Goal: Task Accomplishment & Management: Use online tool/utility

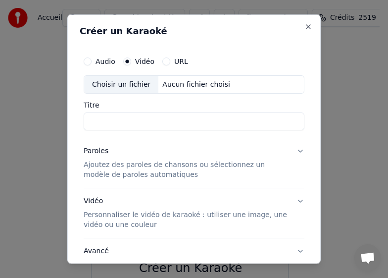
click at [120, 85] on div "Choisir un fichier" at bounding box center [121, 84] width 74 height 18
type input "**********"
click at [105, 152] on div "Paroles" at bounding box center [96, 151] width 25 height 10
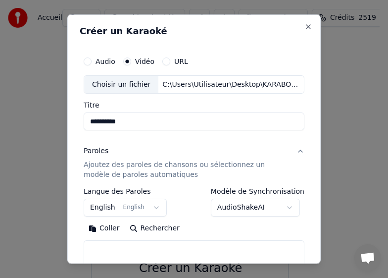
click at [153, 207] on button "English English" at bounding box center [125, 208] width 83 height 18
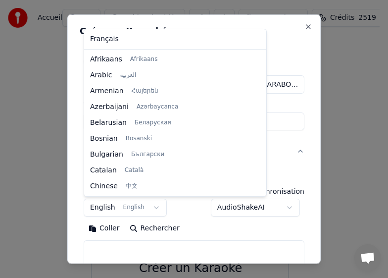
scroll to position [79, 0]
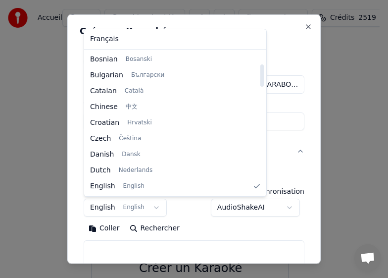
select select "**"
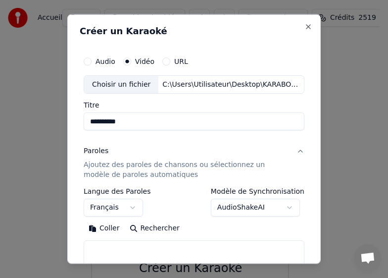
click at [110, 226] on button "Coller" at bounding box center [104, 228] width 41 height 16
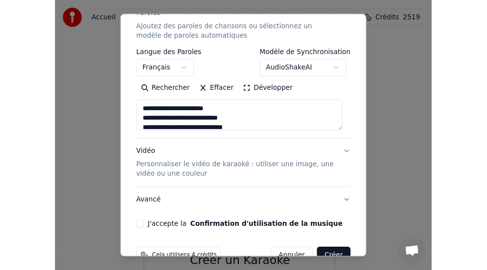
scroll to position [162, 0]
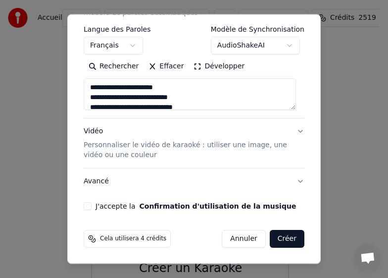
click at [87, 205] on button "J'accepte la Confirmation d'utilisation de la musique" at bounding box center [88, 206] width 8 height 8
click at [270, 236] on button "Créer" at bounding box center [287, 239] width 35 height 18
type textarea "**********"
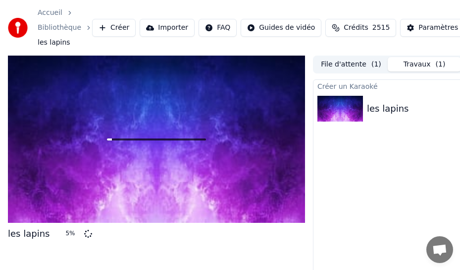
click at [0, 144] on div "les lapins 5 % File d'attente ( 1 ) Travaux ( 1 ) Bibliothèque Créer un Karaoké…" at bounding box center [230, 181] width 460 height 253
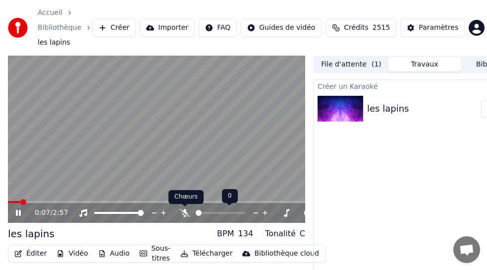
click at [183, 212] on icon at bounding box center [185, 213] width 10 height 8
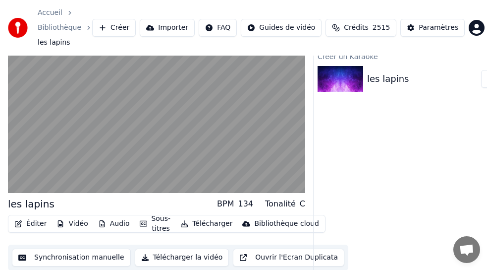
scroll to position [46, 0]
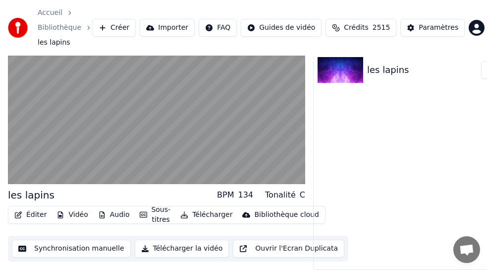
click at [76, 240] on button "Synchronisation manuelle" at bounding box center [71, 248] width 119 height 18
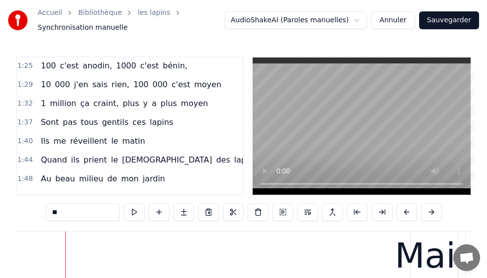
scroll to position [347, 0]
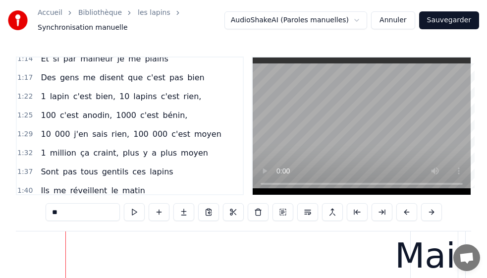
click at [28, 96] on span "1:22" at bounding box center [24, 97] width 15 height 10
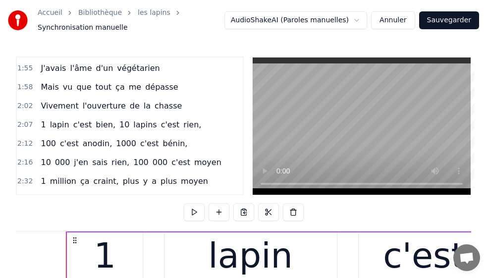
scroll to position [545, 0]
click at [79, 125] on span "c'est" at bounding box center [82, 123] width 21 height 11
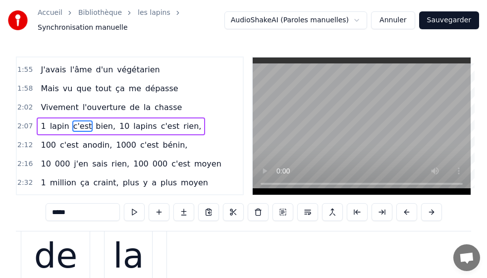
scroll to position [0, 44316]
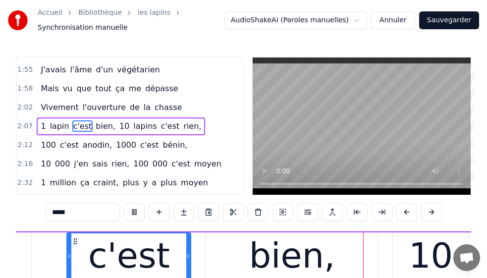
click at [66, 139] on span "c'est" at bounding box center [69, 144] width 21 height 11
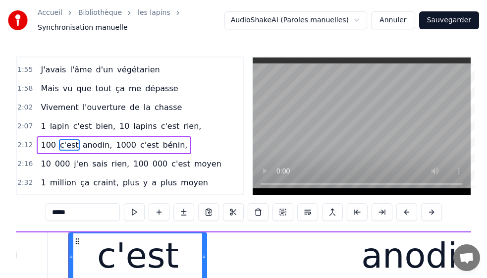
scroll to position [0, 46036]
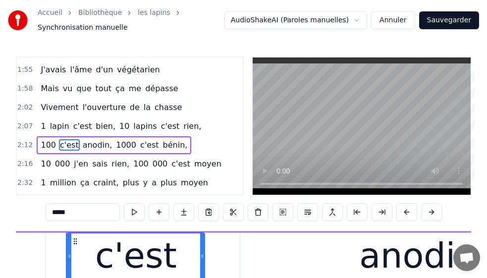
click at [118, 129] on span "10" at bounding box center [124, 125] width 12 height 11
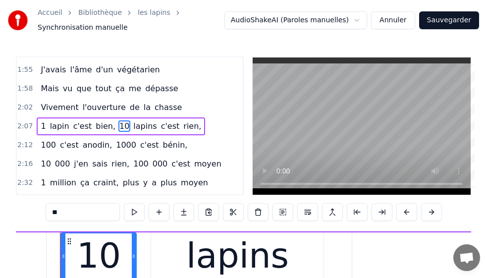
scroll to position [0, 44642]
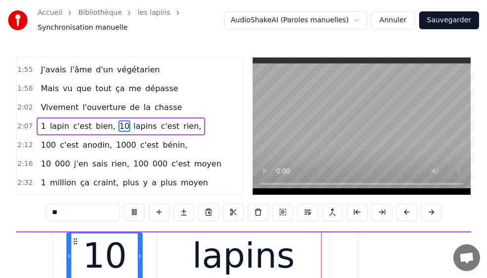
click at [160, 128] on span "c'est" at bounding box center [170, 125] width 21 height 11
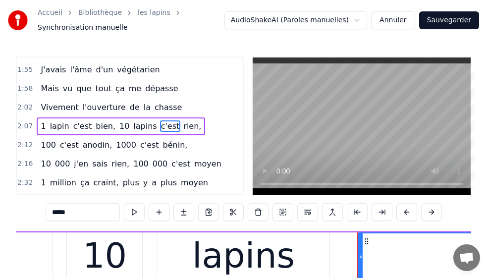
click at [160, 128] on span "c'est" at bounding box center [170, 125] width 21 height 11
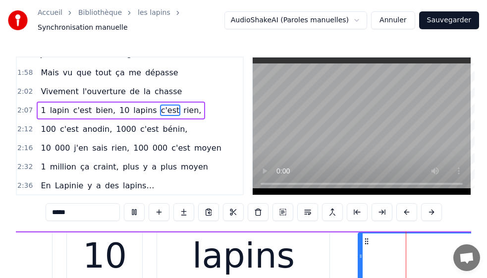
scroll to position [559, 0]
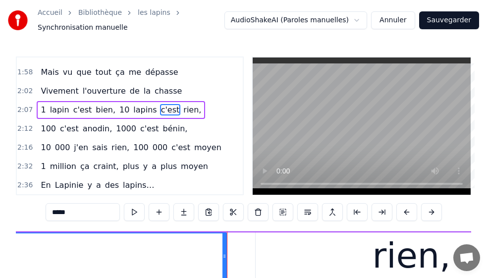
click at [139, 130] on span "c'est" at bounding box center [149, 128] width 21 height 11
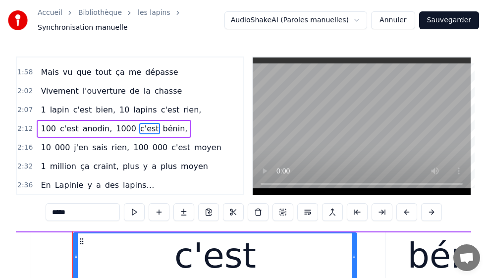
scroll to position [0, 46799]
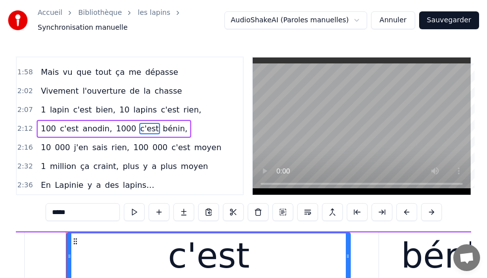
click at [95, 110] on span "bien," at bounding box center [106, 109] width 22 height 11
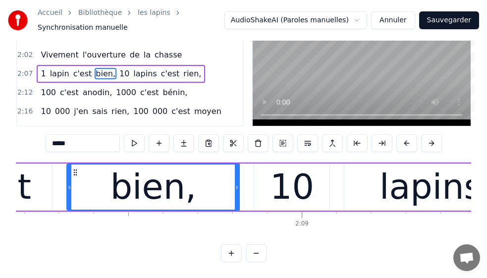
scroll to position [510, 0]
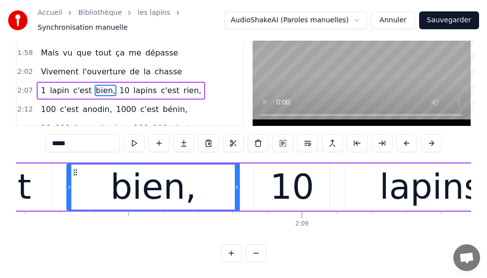
click at [138, 85] on span "lapins" at bounding box center [144, 90] width 25 height 11
type input "******"
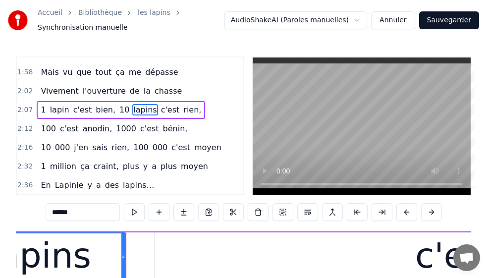
scroll to position [0, 44905]
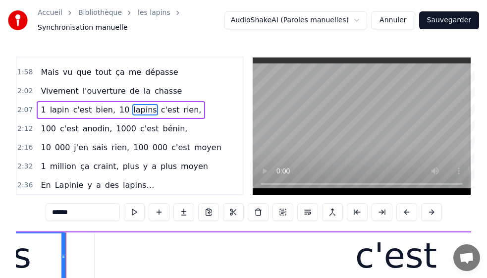
click at [163, 111] on div "1 lapin c'est bien, 10 lapins c'est rien," at bounding box center [121, 110] width 168 height 18
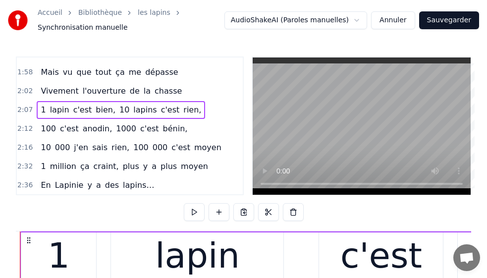
scroll to position [0, 44018]
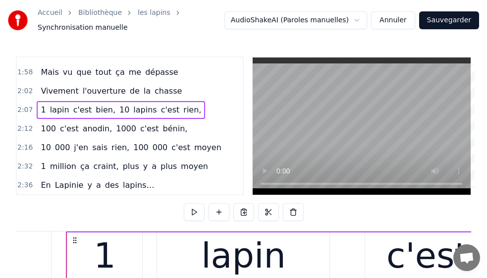
click at [66, 131] on span "c'est" at bounding box center [69, 128] width 21 height 11
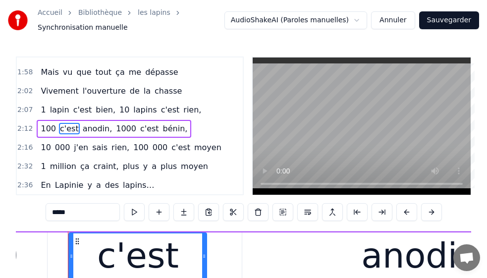
scroll to position [0, 46036]
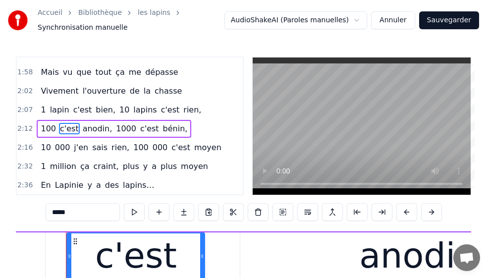
click at [139, 130] on span "c'est" at bounding box center [149, 128] width 21 height 11
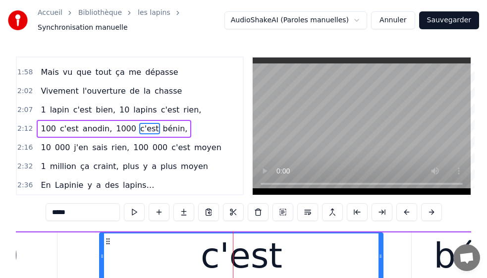
scroll to position [0, 46933]
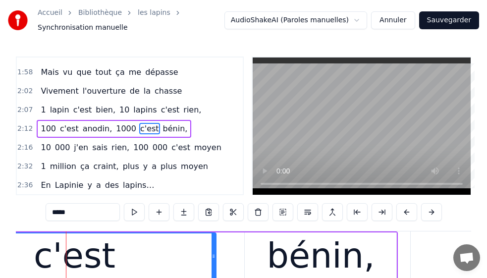
click at [62, 129] on span "c'est" at bounding box center [69, 128] width 21 height 11
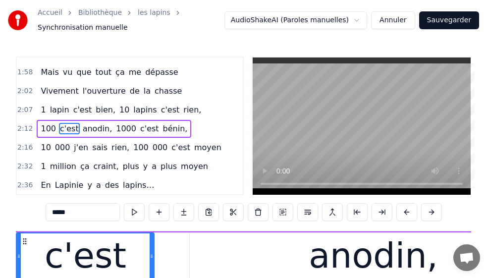
scroll to position [0, 46036]
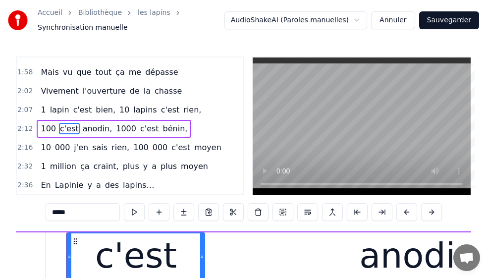
click at [162, 110] on div "1 lapin c'est bien, 10 lapins c'est rien," at bounding box center [121, 110] width 168 height 18
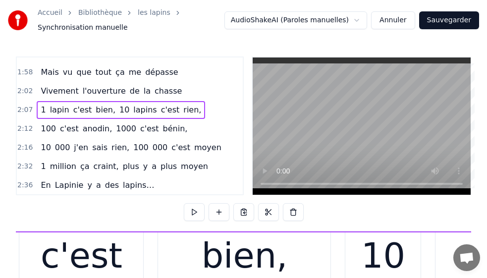
scroll to position [0, 44018]
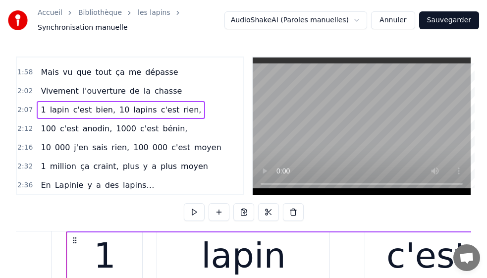
click at [162, 110] on div "1 lapin c'est bien, 10 lapins c'est rien," at bounding box center [121, 110] width 168 height 18
click at [182, 111] on span "rien," at bounding box center [192, 109] width 20 height 11
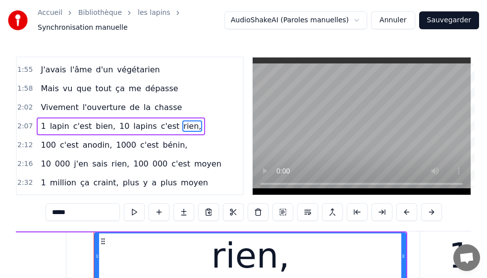
scroll to position [0, 45564]
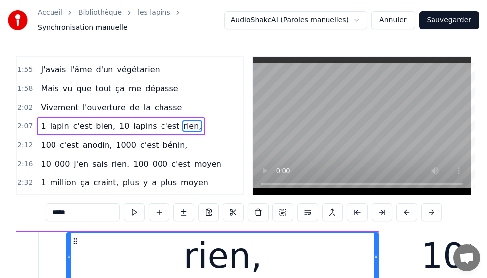
click at [59, 148] on span "c'est" at bounding box center [69, 144] width 21 height 11
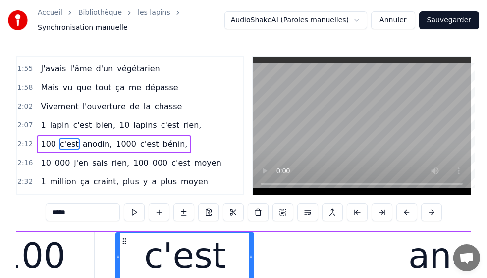
scroll to position [0, 46036]
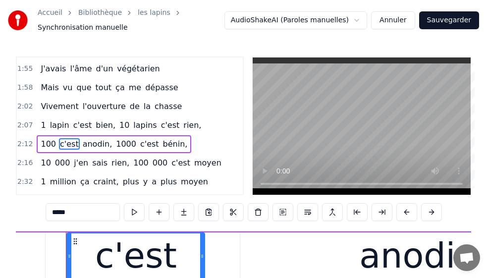
click at [85, 148] on span "anodin," at bounding box center [98, 143] width 32 height 11
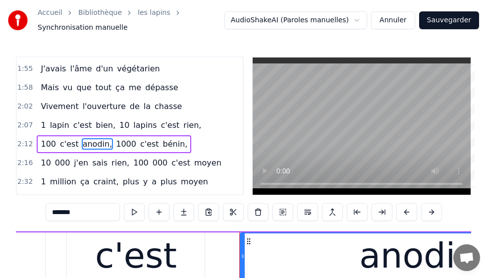
scroll to position [559, 0]
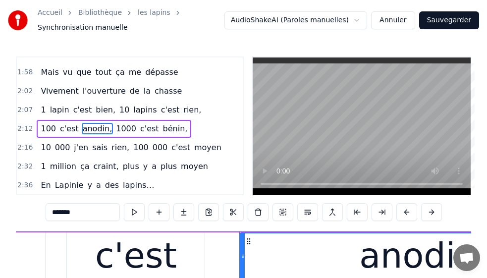
click at [140, 133] on span "c'est" at bounding box center [149, 128] width 21 height 11
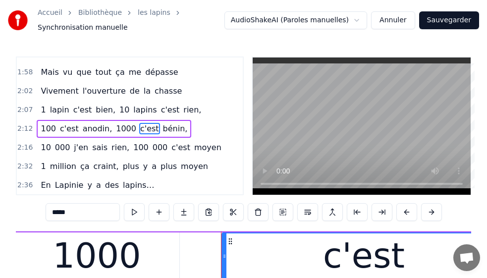
scroll to position [0, 46799]
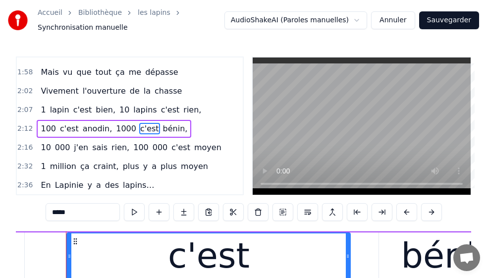
click at [162, 132] on span "bénin," at bounding box center [175, 128] width 27 height 11
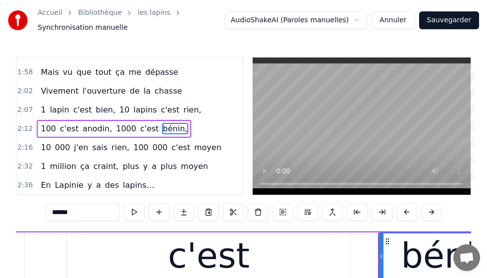
click at [162, 132] on span "bénin," at bounding box center [175, 128] width 27 height 11
click at [54, 151] on span "000" at bounding box center [62, 147] width 17 height 11
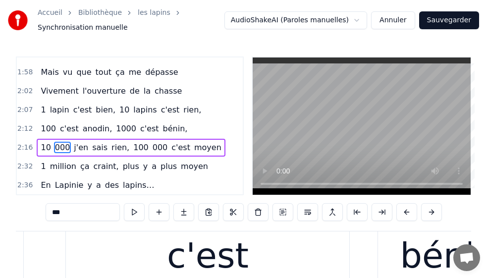
scroll to position [8, 0]
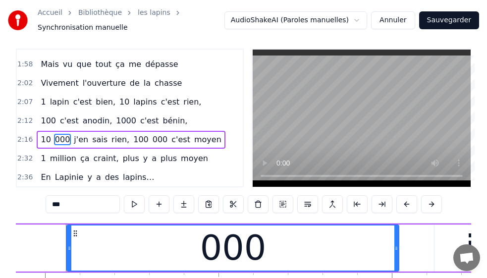
click at [74, 144] on span "j'en" at bounding box center [81, 139] width 16 height 11
type input "****"
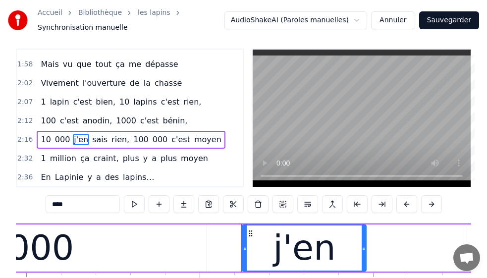
scroll to position [0, 48200]
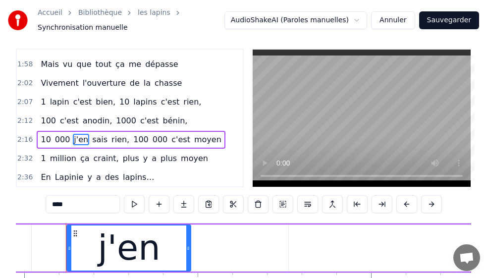
click at [82, 144] on div "10 000 j'en sais rien, 100 000 c'est moyen" at bounding box center [131, 140] width 188 height 18
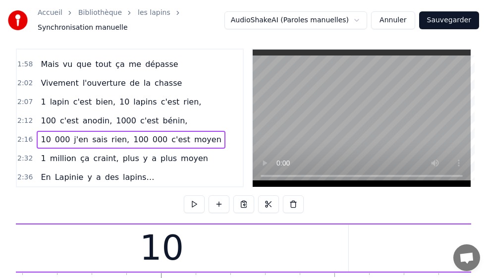
click at [110, 143] on span "rien," at bounding box center [120, 139] width 20 height 11
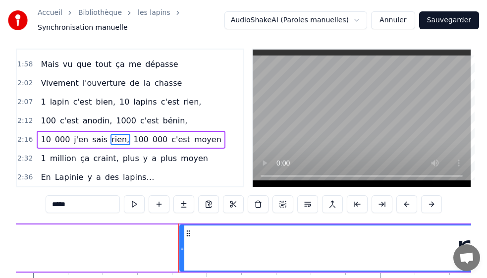
click at [152, 143] on span "000" at bounding box center [160, 139] width 17 height 11
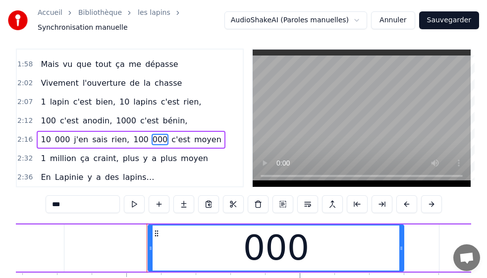
scroll to position [0, 51474]
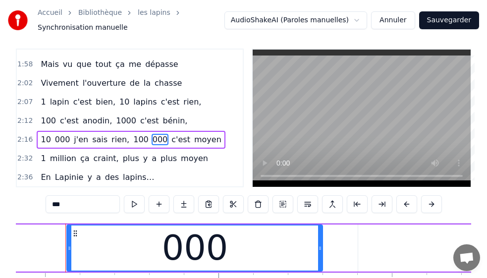
click at [170, 143] on span "c'est" at bounding box center [180, 139] width 21 height 11
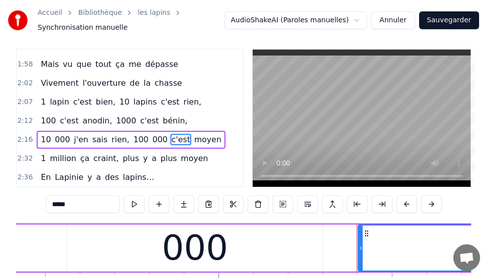
click at [193, 143] on span "moyen" at bounding box center [207, 139] width 29 height 11
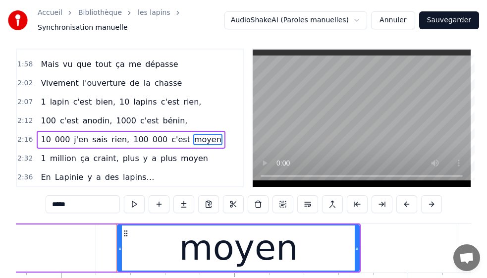
scroll to position [0, 52376]
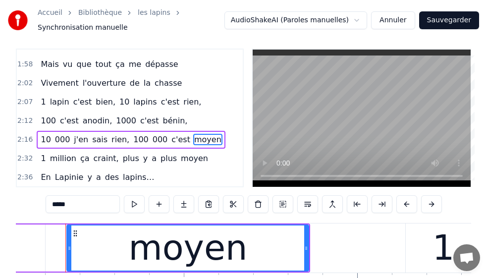
click at [49, 161] on span "million" at bounding box center [63, 158] width 28 height 11
type input "*******"
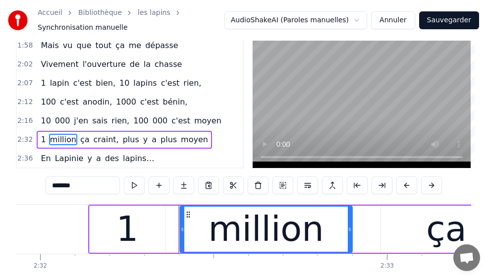
scroll to position [0, 52806]
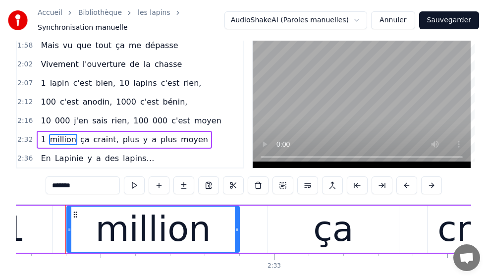
click at [78, 146] on div "1 million ça craint, plus y a plus moyen" at bounding box center [124, 140] width 175 height 18
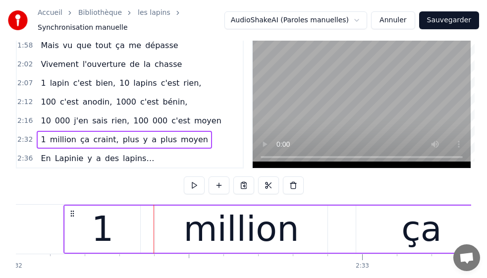
scroll to position [0, 52716]
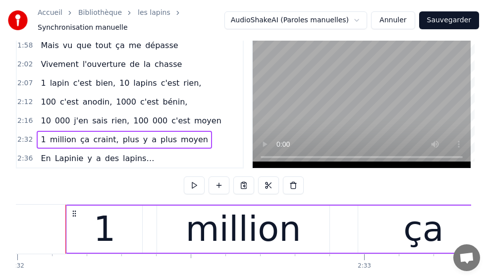
click at [98, 142] on span "craint," at bounding box center [106, 139] width 27 height 11
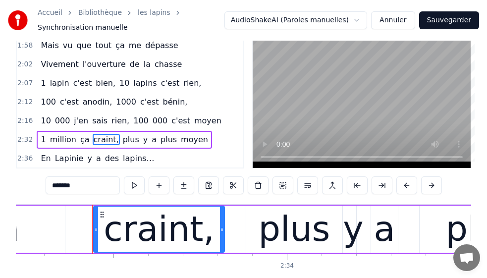
scroll to position [0, 53167]
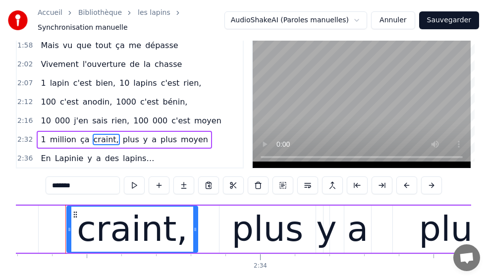
click at [122, 143] on span "plus" at bounding box center [131, 139] width 18 height 11
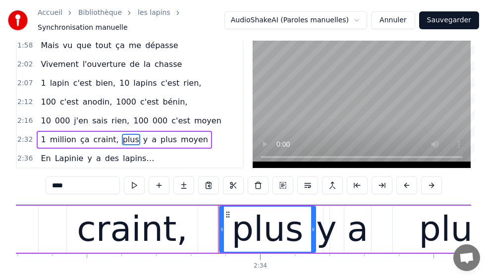
click at [142, 143] on span "y" at bounding box center [145, 139] width 6 height 11
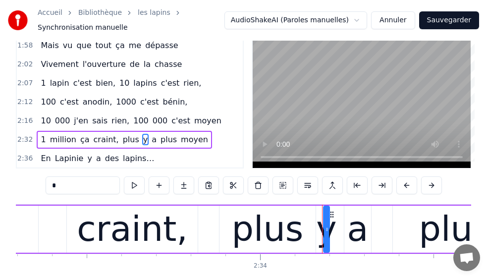
click at [160, 143] on span "plus" at bounding box center [169, 139] width 18 height 11
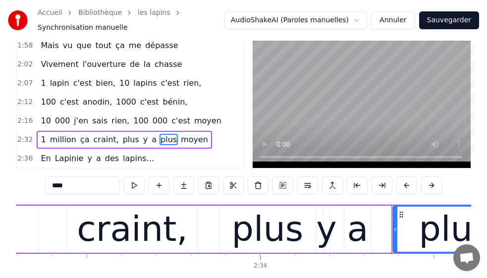
click at [160, 140] on span "plus" at bounding box center [169, 139] width 18 height 11
click at [180, 139] on span "moyen" at bounding box center [194, 139] width 29 height 11
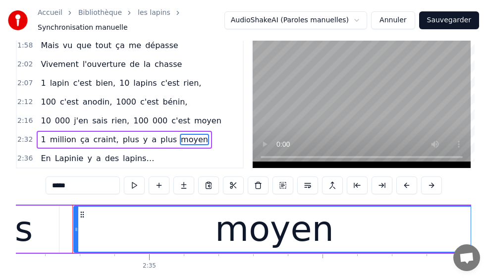
scroll to position [0, 53632]
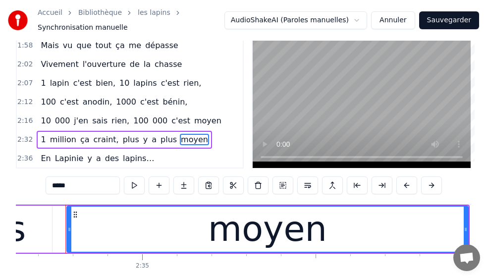
click at [42, 159] on span "En" at bounding box center [46, 158] width 12 height 11
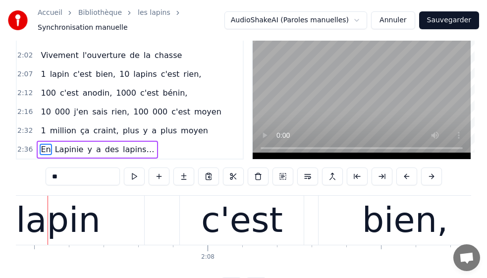
scroll to position [0, 44184]
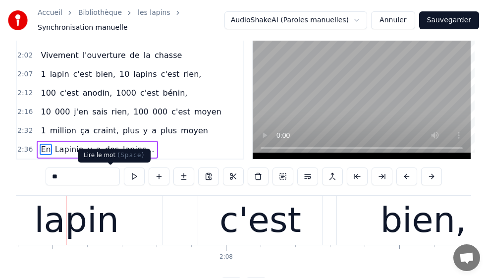
click at [124, 174] on button at bounding box center [134, 176] width 21 height 18
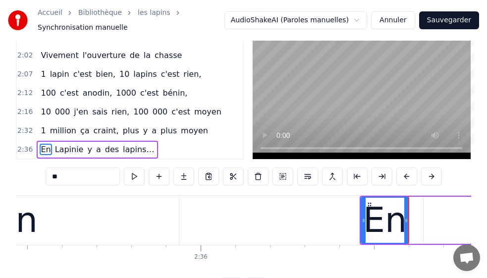
scroll to position [0, 54263]
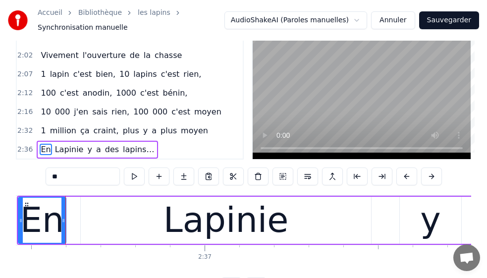
click at [42, 73] on span "1" at bounding box center [43, 73] width 7 height 11
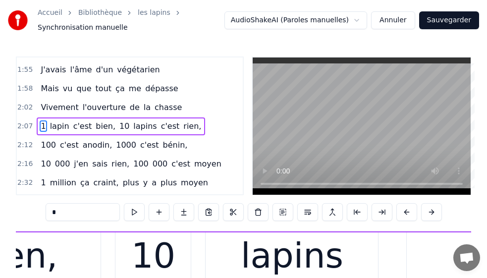
scroll to position [0, 44018]
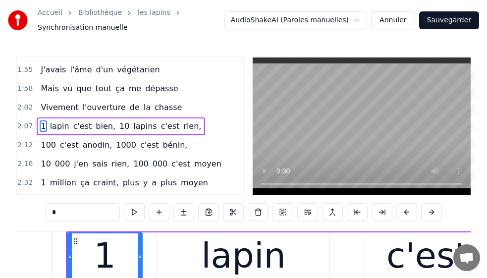
click at [61, 151] on span "c'est" at bounding box center [69, 144] width 21 height 11
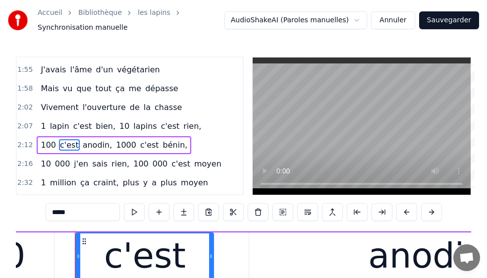
scroll to position [0, 46036]
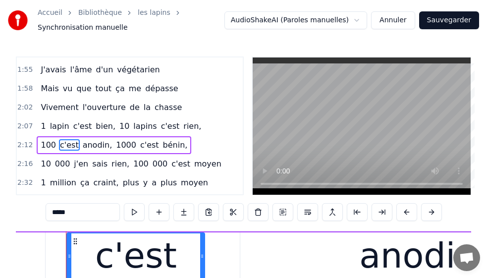
click at [40, 145] on span "100" at bounding box center [48, 144] width 17 height 11
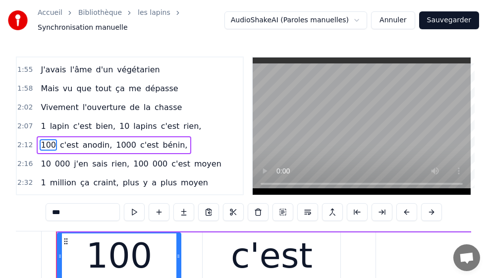
scroll to position [0, 45890]
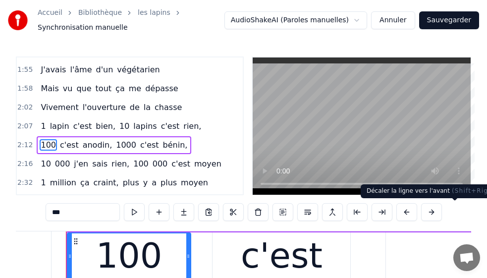
click at [388, 214] on button at bounding box center [431, 212] width 21 height 18
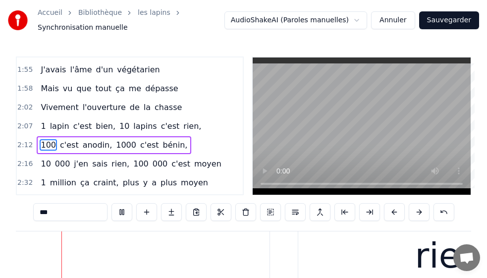
scroll to position [0, 45335]
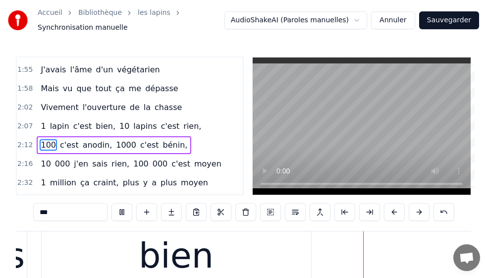
click at [71, 214] on input "***" at bounding box center [70, 212] width 74 height 18
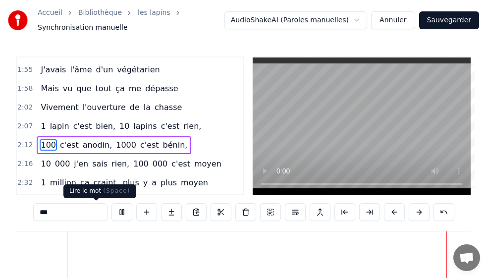
click at [111, 214] on button at bounding box center [121, 212] width 21 height 18
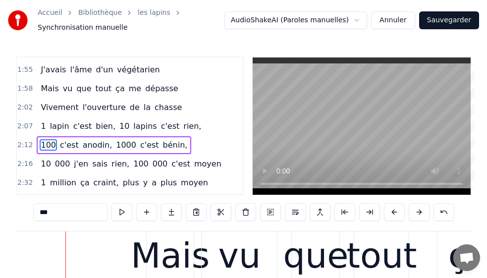
click at [111, 214] on button at bounding box center [121, 212] width 21 height 18
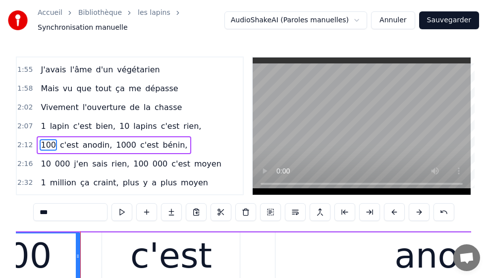
scroll to position [0, 46033]
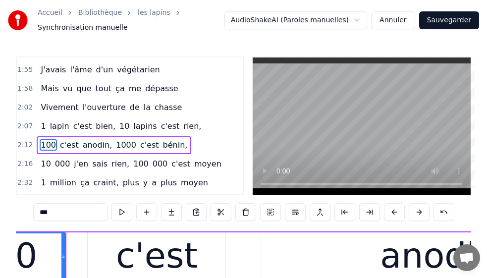
click at [111, 214] on button at bounding box center [121, 212] width 21 height 18
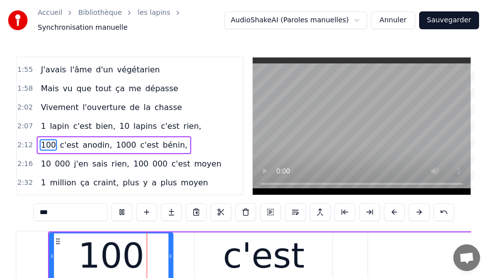
scroll to position [0, 45913]
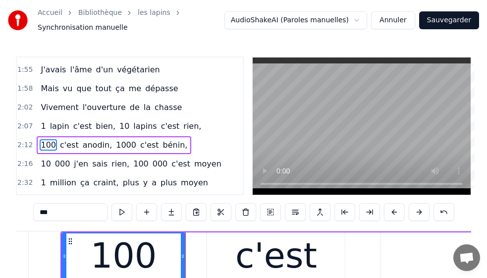
click at [111, 214] on button at bounding box center [121, 212] width 21 height 18
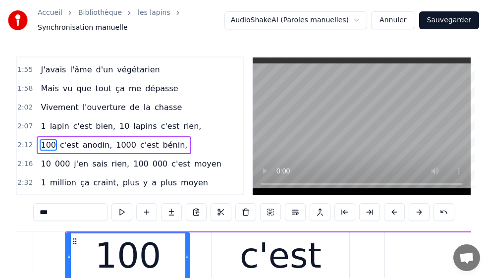
click at [111, 214] on button at bounding box center [121, 212] width 21 height 18
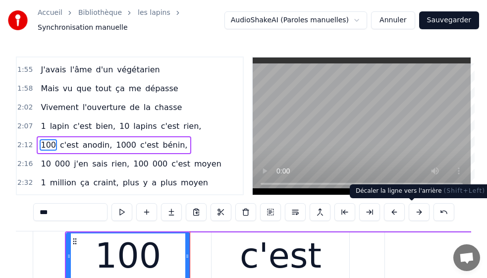
click at [388, 215] on button at bounding box center [394, 212] width 21 height 18
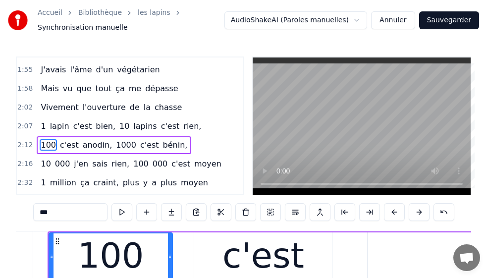
click at [388, 215] on button at bounding box center [394, 212] width 21 height 18
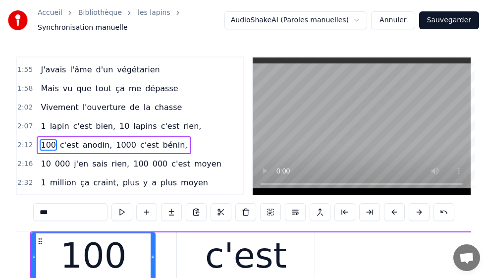
click at [388, 215] on button at bounding box center [394, 212] width 21 height 18
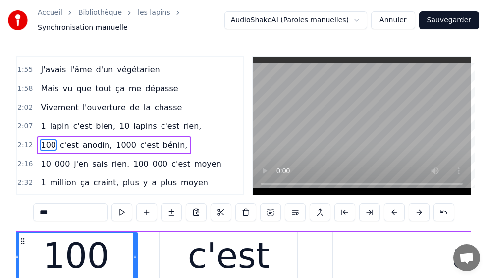
click at [388, 215] on button at bounding box center [394, 212] width 21 height 18
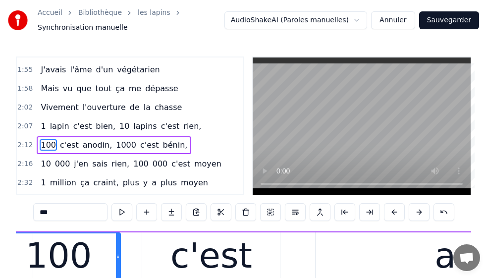
click at [388, 215] on button at bounding box center [394, 212] width 21 height 18
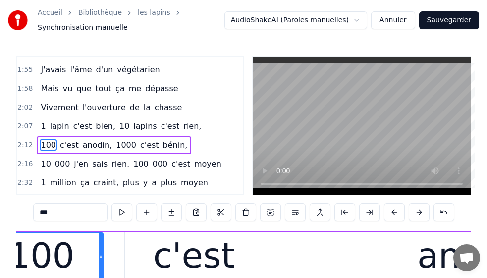
click at [388, 215] on button at bounding box center [394, 212] width 21 height 18
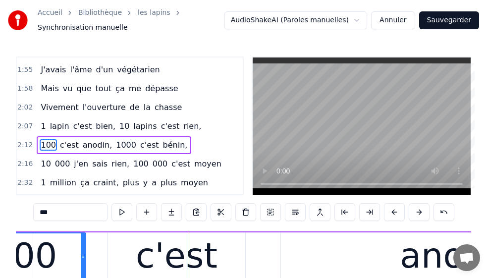
click at [388, 215] on button at bounding box center [394, 212] width 21 height 18
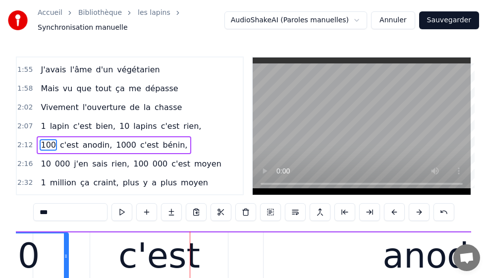
click at [388, 215] on button at bounding box center [394, 212] width 21 height 18
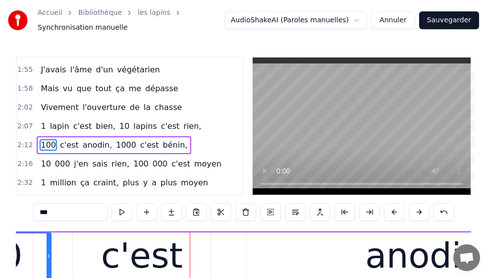
click at [388, 215] on button at bounding box center [394, 212] width 21 height 18
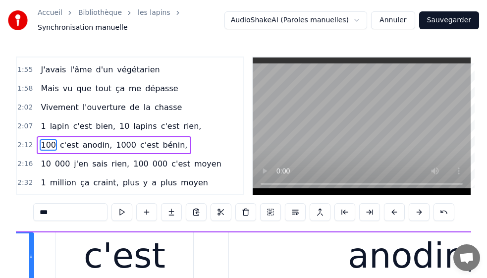
click at [388, 215] on button at bounding box center [394, 212] width 21 height 18
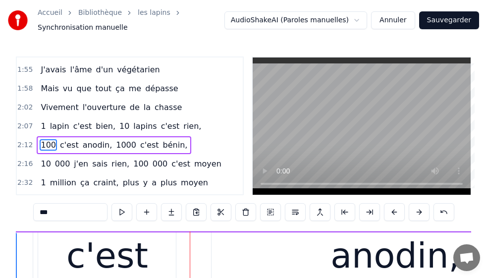
click at [388, 215] on button at bounding box center [394, 212] width 21 height 18
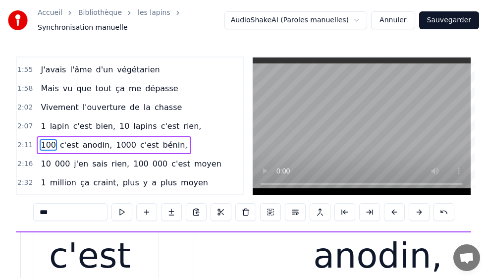
click at [388, 215] on button at bounding box center [394, 212] width 21 height 18
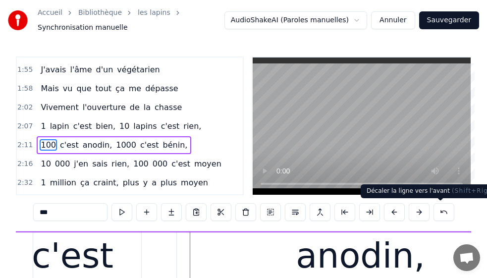
click at [388, 215] on button at bounding box center [419, 212] width 21 height 18
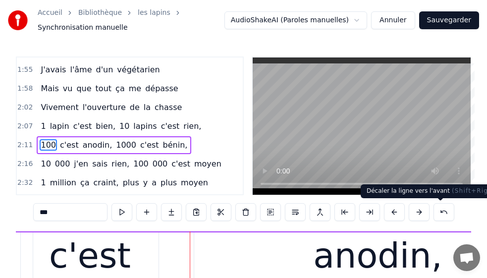
click at [388, 215] on button at bounding box center [419, 212] width 21 height 18
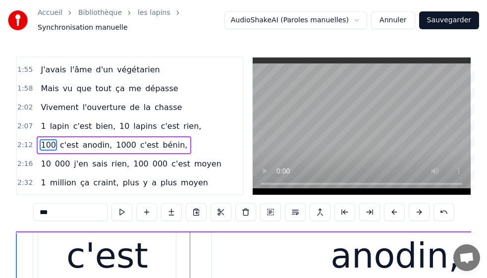
click at [388, 215] on button at bounding box center [419, 212] width 21 height 18
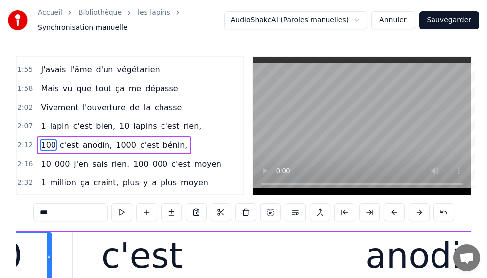
click at [388, 215] on button at bounding box center [419, 212] width 21 height 18
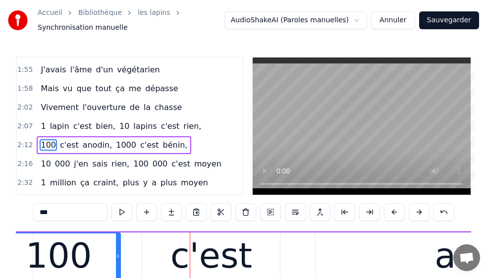
click at [388, 215] on button at bounding box center [419, 212] width 21 height 18
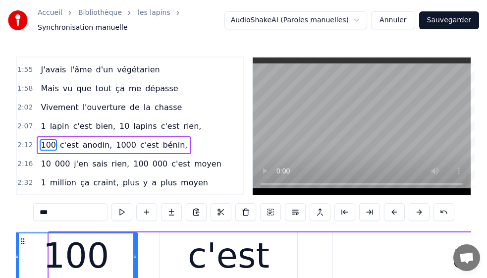
click at [388, 215] on button at bounding box center [419, 212] width 21 height 18
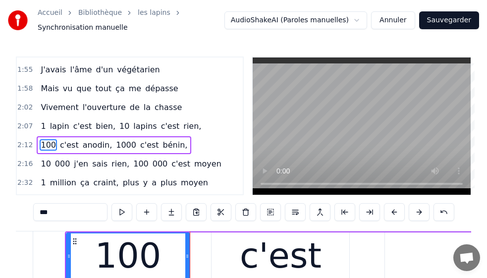
click at [388, 215] on button at bounding box center [419, 212] width 21 height 18
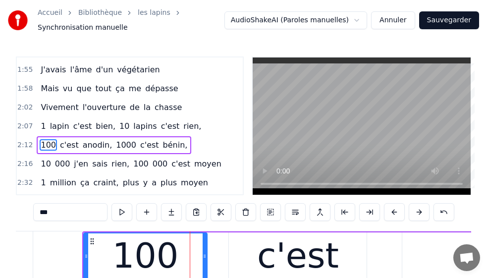
click at [388, 215] on button at bounding box center [419, 212] width 21 height 18
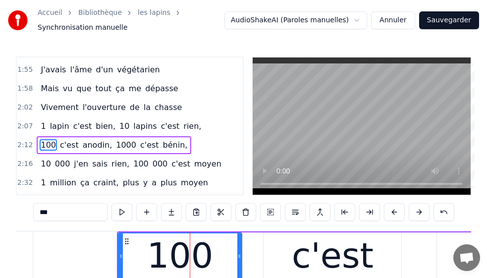
click at [388, 215] on button at bounding box center [419, 212] width 21 height 18
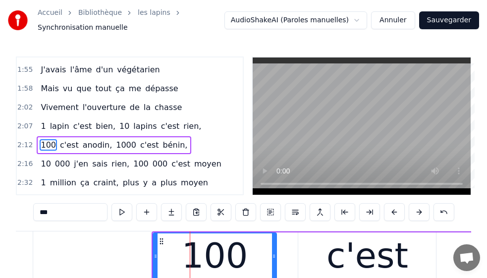
click at [388, 215] on button at bounding box center [419, 212] width 21 height 18
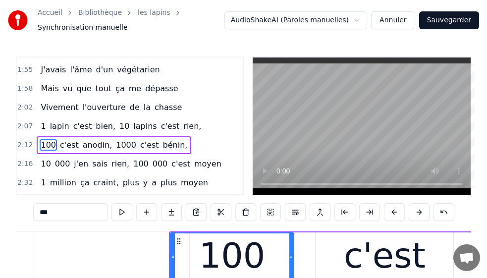
click at [388, 215] on button at bounding box center [419, 212] width 21 height 18
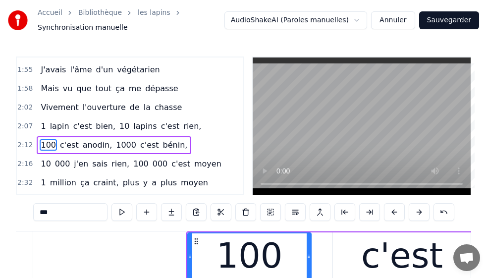
click at [388, 215] on button at bounding box center [419, 212] width 21 height 18
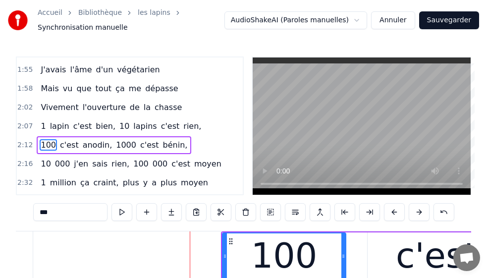
click at [388, 215] on button at bounding box center [419, 212] width 21 height 18
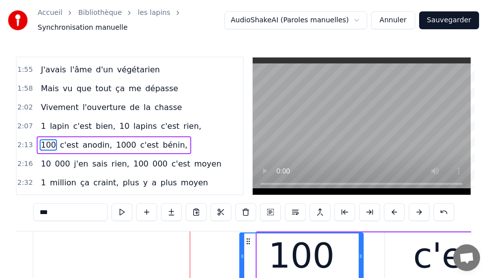
click at [388, 215] on button at bounding box center [419, 212] width 21 height 18
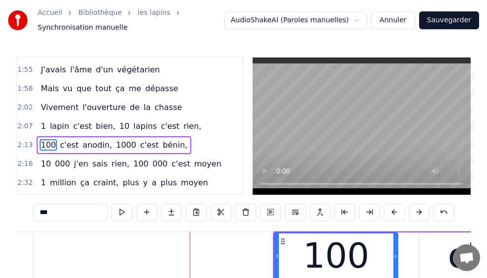
click at [388, 215] on button at bounding box center [419, 212] width 21 height 18
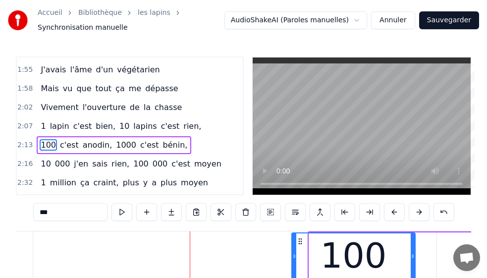
click at [388, 215] on button at bounding box center [419, 212] width 21 height 18
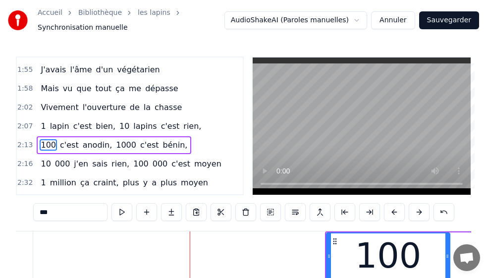
click at [388, 215] on button at bounding box center [419, 212] width 21 height 18
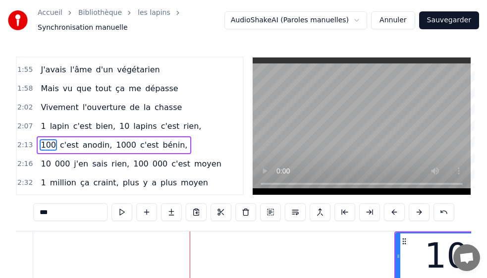
click at [388, 215] on button at bounding box center [419, 212] width 21 height 18
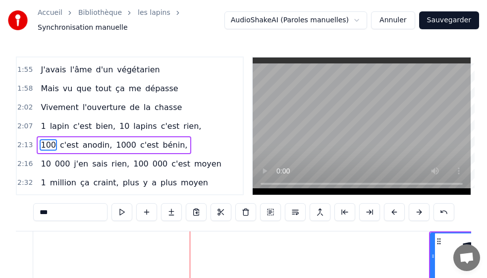
click at [388, 215] on button at bounding box center [419, 212] width 21 height 18
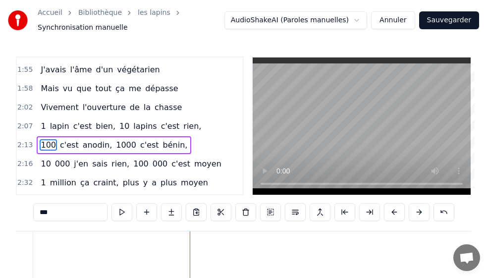
click at [388, 215] on button at bounding box center [419, 212] width 21 height 18
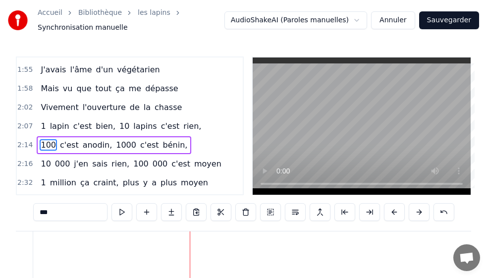
click at [388, 215] on button at bounding box center [419, 212] width 21 height 18
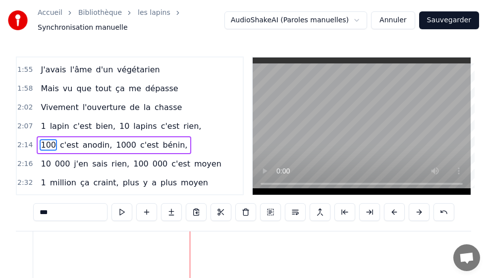
click at [388, 215] on button at bounding box center [419, 212] width 21 height 18
click at [136, 126] on span "lapins" at bounding box center [144, 125] width 25 height 11
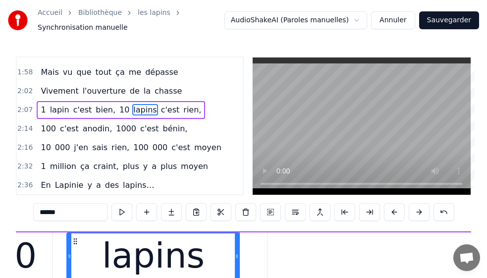
scroll to position [77, 0]
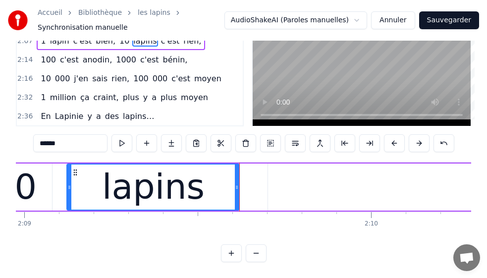
drag, startPoint x: 439, startPoint y: 180, endPoint x: 339, endPoint y: 173, distance: 100.3
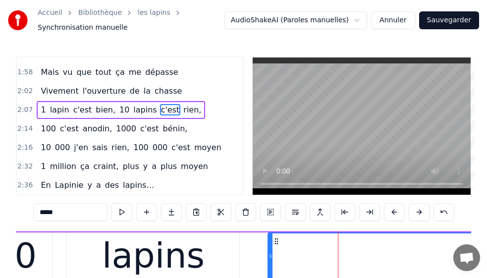
scroll to position [543, 0]
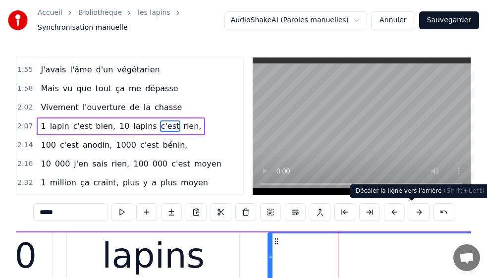
click at [388, 211] on button at bounding box center [394, 212] width 21 height 18
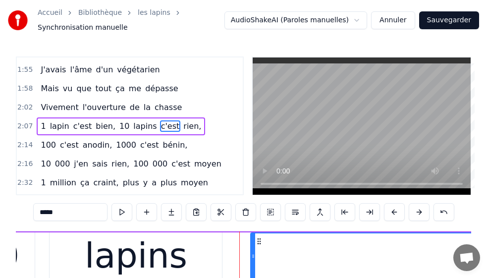
click at [388, 211] on button at bounding box center [394, 212] width 21 height 18
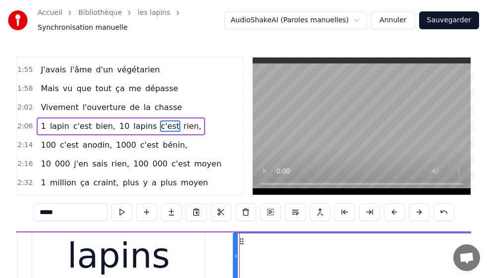
click at [388, 211] on button at bounding box center [394, 212] width 21 height 18
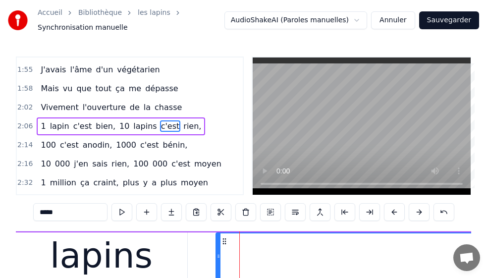
click at [388, 211] on button at bounding box center [394, 212] width 21 height 18
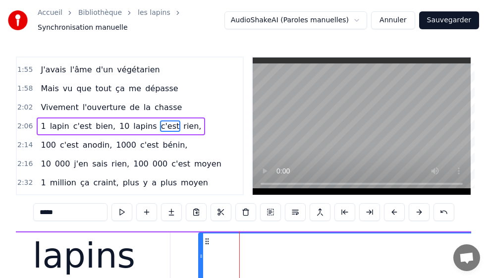
click at [388, 211] on button at bounding box center [394, 212] width 21 height 18
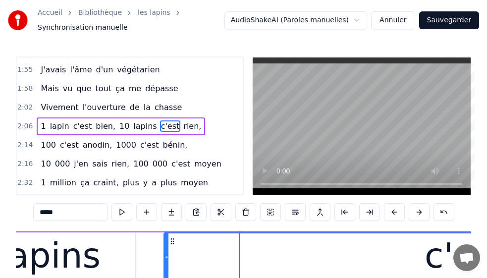
click at [388, 211] on button at bounding box center [394, 212] width 21 height 18
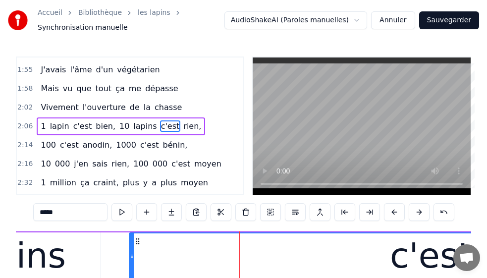
click at [388, 211] on button at bounding box center [394, 212] width 21 height 18
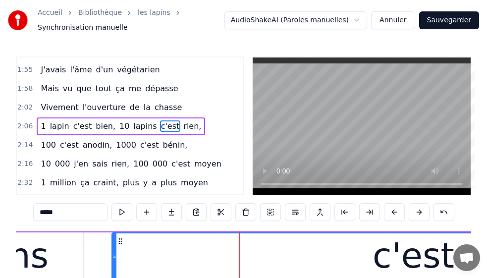
click at [388, 211] on button at bounding box center [394, 212] width 21 height 18
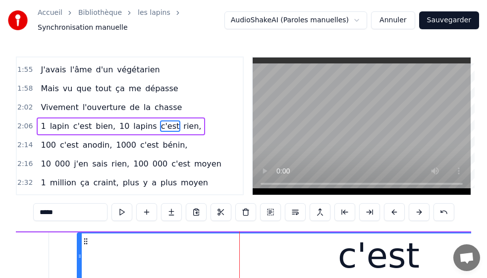
click at [388, 211] on button at bounding box center [394, 212] width 21 height 18
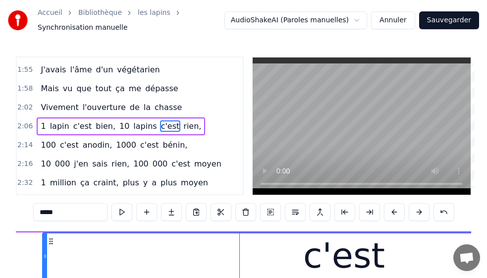
click at [388, 211] on button at bounding box center [394, 212] width 21 height 18
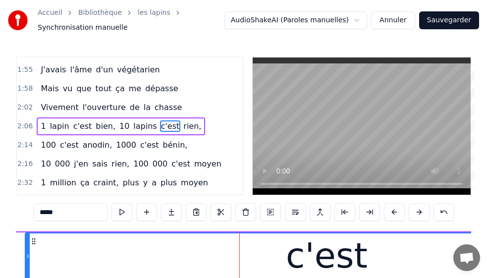
click at [388, 211] on button at bounding box center [394, 212] width 21 height 18
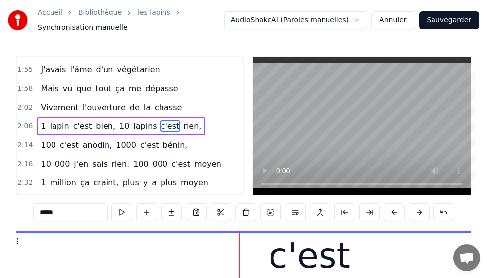
click at [388, 211] on button at bounding box center [394, 212] width 21 height 18
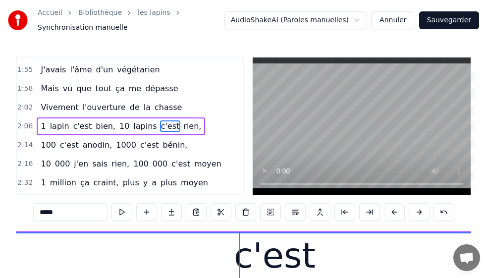
click at [388, 211] on button at bounding box center [394, 212] width 21 height 18
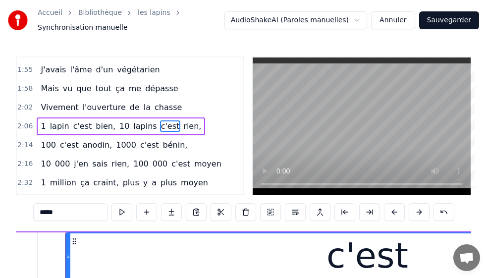
scroll to position [0, 44621]
click at [182, 128] on span "rien," at bounding box center [192, 125] width 20 height 11
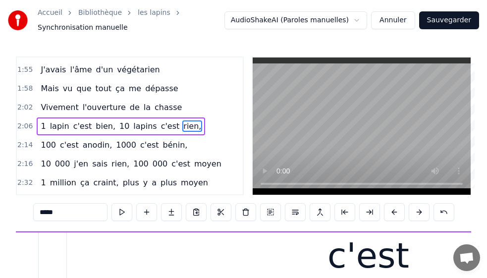
click at [49, 146] on span "100" at bounding box center [48, 144] width 17 height 11
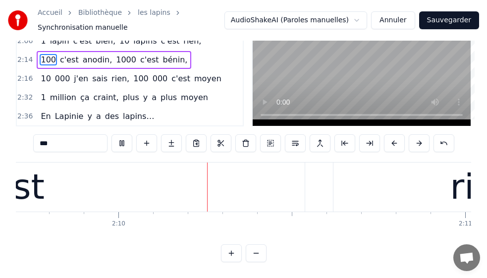
scroll to position [0, 44986]
drag, startPoint x: 454, startPoint y: 184, endPoint x: 350, endPoint y: 183, distance: 103.6
click at [350, 183] on div "rien," at bounding box center [487, 187] width 311 height 49
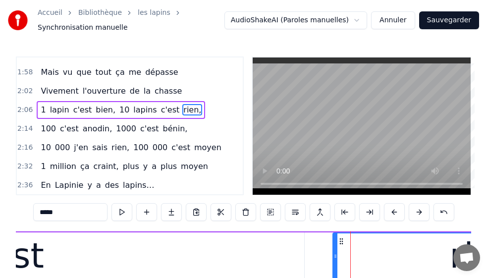
scroll to position [543, 0]
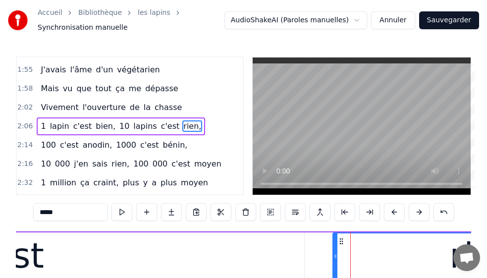
click at [342, 242] on circle at bounding box center [342, 241] width 0 height 0
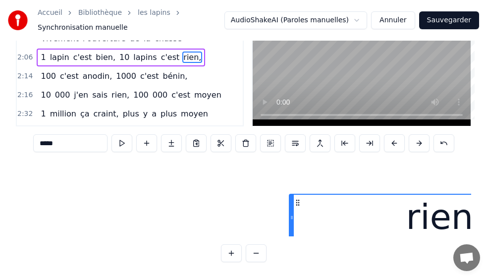
scroll to position [112, 44986]
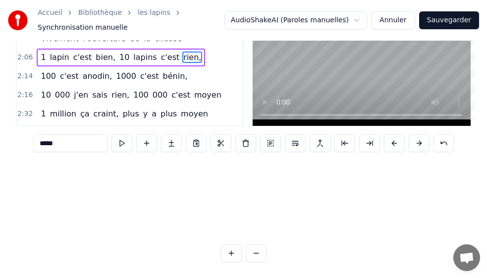
drag, startPoint x: 342, startPoint y: 242, endPoint x: 325, endPoint y: 200, distance: 45.5
click at [325, 201] on div "En Lapinie y a des lapins Qui font plein de petits lapins Des lapins y en a tel…" at bounding box center [243, 199] width 455 height 74
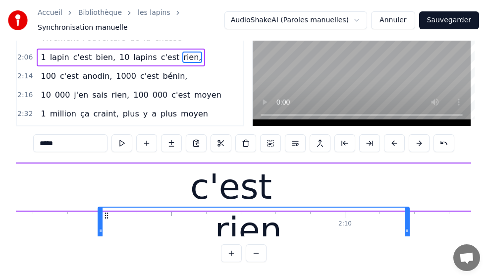
scroll to position [0, 44753]
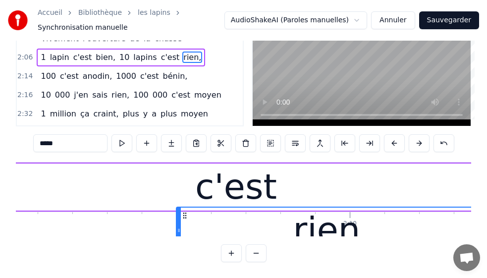
drag, startPoint x: 326, startPoint y: 213, endPoint x: 187, endPoint y: 189, distance: 141.3
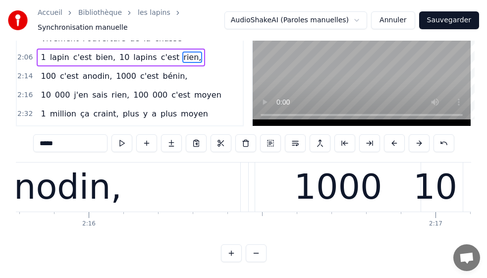
scroll to position [0, 46320]
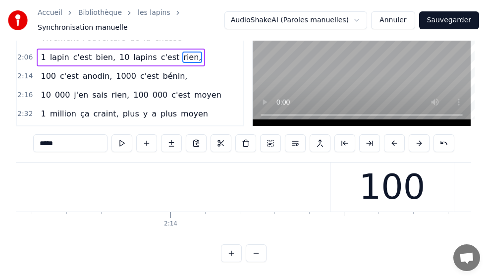
drag, startPoint x: 387, startPoint y: 185, endPoint x: 332, endPoint y: 177, distance: 55.6
click at [332, 177] on div "100" at bounding box center [392, 187] width 124 height 49
type input "***"
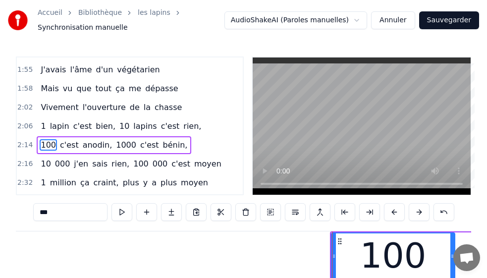
scroll to position [559, 0]
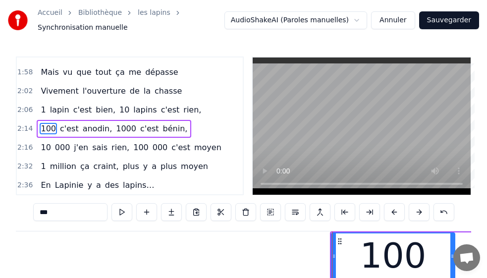
click at [341, 242] on circle at bounding box center [340, 241] width 0 height 0
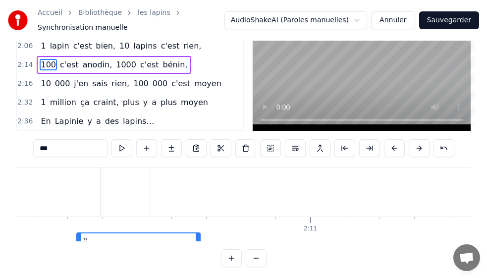
scroll to position [0, 45120]
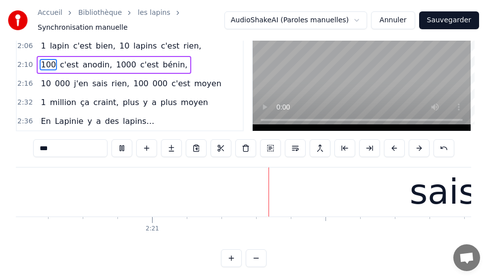
scroll to position [0, 48808]
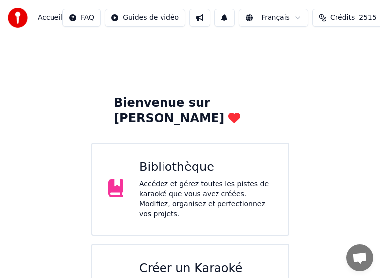
click at [222, 179] on div "Accédez et gérez toutes les pistes de karaoké que vous avez créées. Modifiez, o…" at bounding box center [205, 199] width 133 height 40
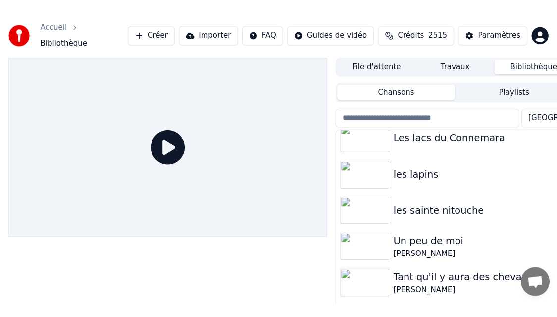
scroll to position [1437, 0]
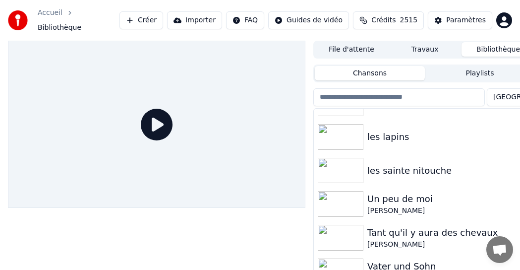
click at [343, 131] on img at bounding box center [341, 137] width 46 height 26
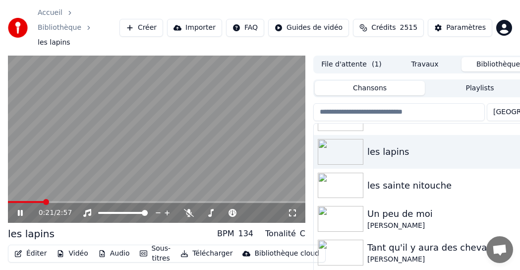
click at [522, 151] on icon "button" at bounding box center [527, 151] width 10 height 8
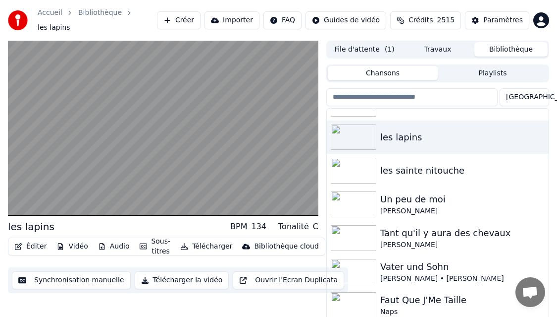
click at [214, 243] on button "Télécharger" at bounding box center [206, 246] width 60 height 14
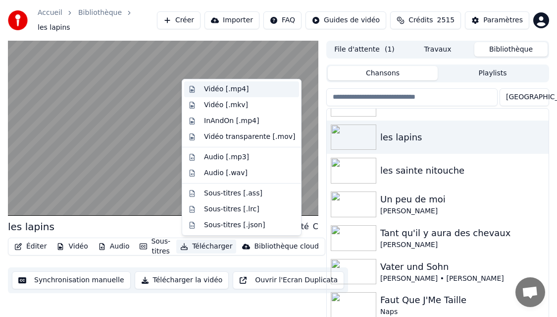
click at [221, 88] on div "Vidéo [.mp4]" at bounding box center [226, 89] width 45 height 10
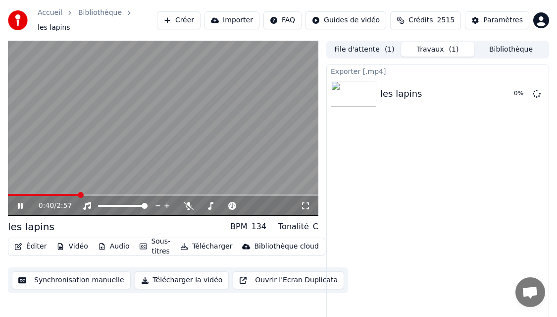
click at [20, 205] on icon at bounding box center [27, 206] width 23 height 8
click at [514, 101] on div "les lapins 41 %" at bounding box center [438, 94] width 222 height 34
click at [508, 95] on button "Afficher" at bounding box center [508, 94] width 44 height 18
